Goal: Task Accomplishment & Management: Manage account settings

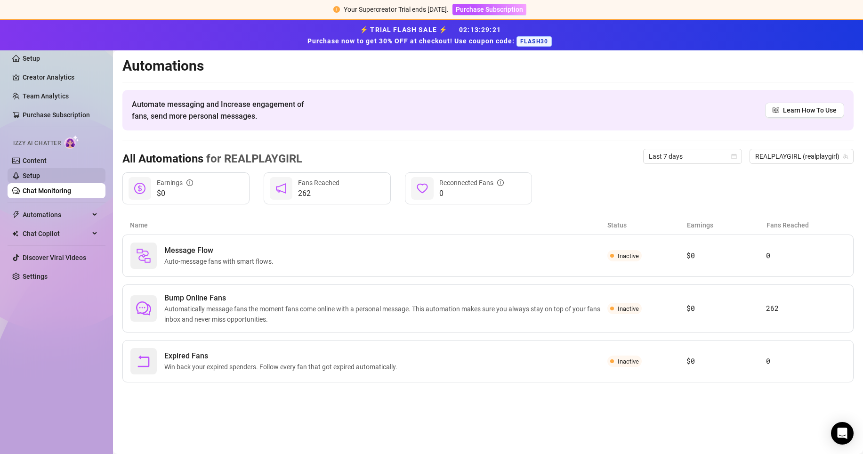
click at [40, 176] on link "Setup" at bounding box center [31, 176] width 17 height 8
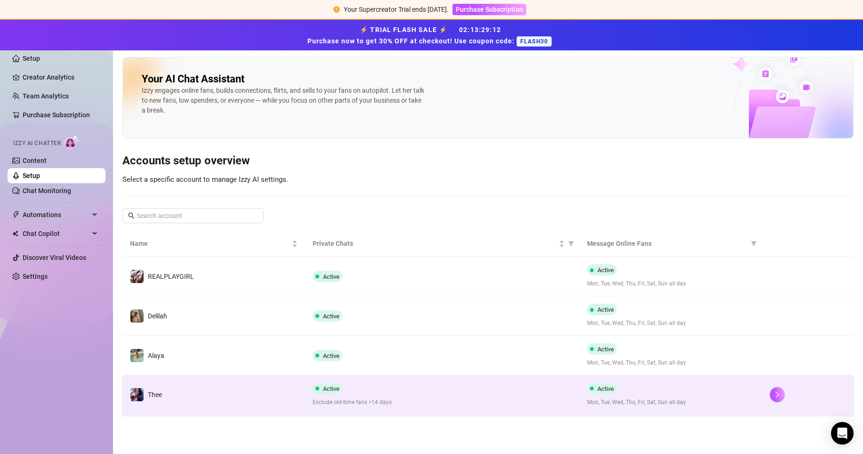
click at [642, 385] on div "Active Mon, Tue, Wed, Thu, Fri, Sat, Sun all day" at bounding box center [671, 395] width 168 height 24
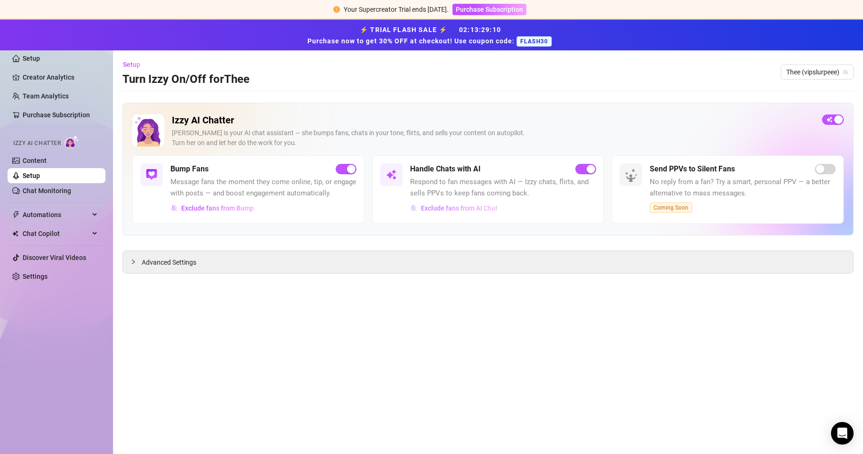
click at [478, 204] on span "Exclude fans from AI Chat" at bounding box center [459, 208] width 77 height 8
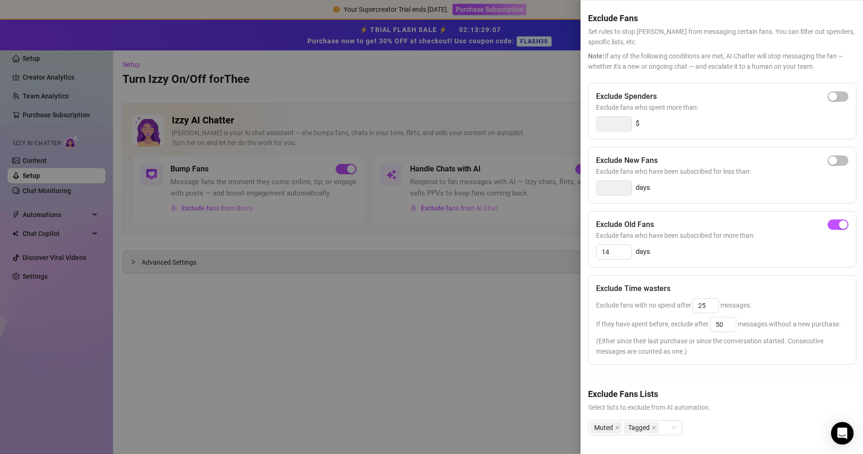
scroll to position [26, 0]
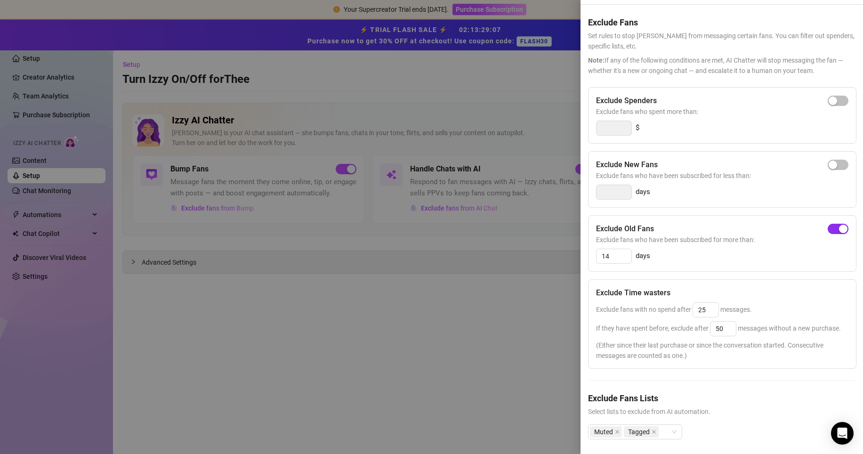
click at [839, 230] on div "button" at bounding box center [843, 229] width 8 height 8
drag, startPoint x: 709, startPoint y: 310, endPoint x: 677, endPoint y: 310, distance: 32.5
click at [679, 310] on span "Exclude fans with no spend after 25 messages." at bounding box center [674, 309] width 156 height 8
type input "25"
click at [762, 297] on div "Exclude Time wasters" at bounding box center [722, 292] width 252 height 11
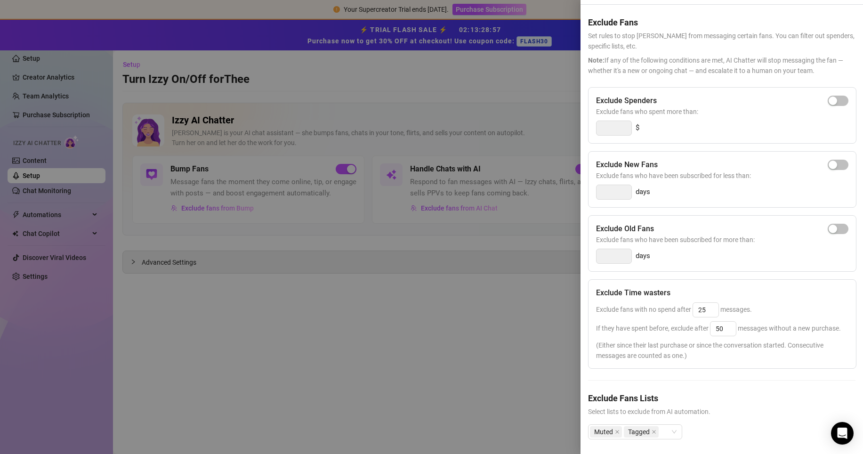
scroll to position [0, 0]
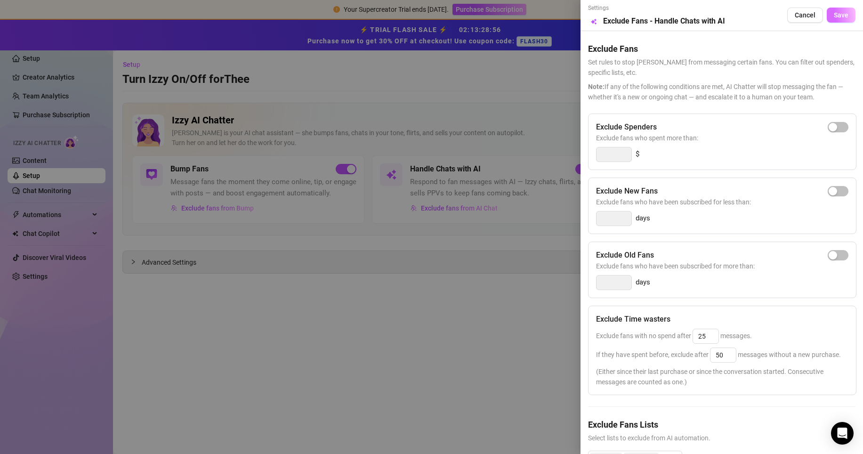
click at [828, 9] on button "Save" at bounding box center [841, 15] width 29 height 15
